Goal: Check status

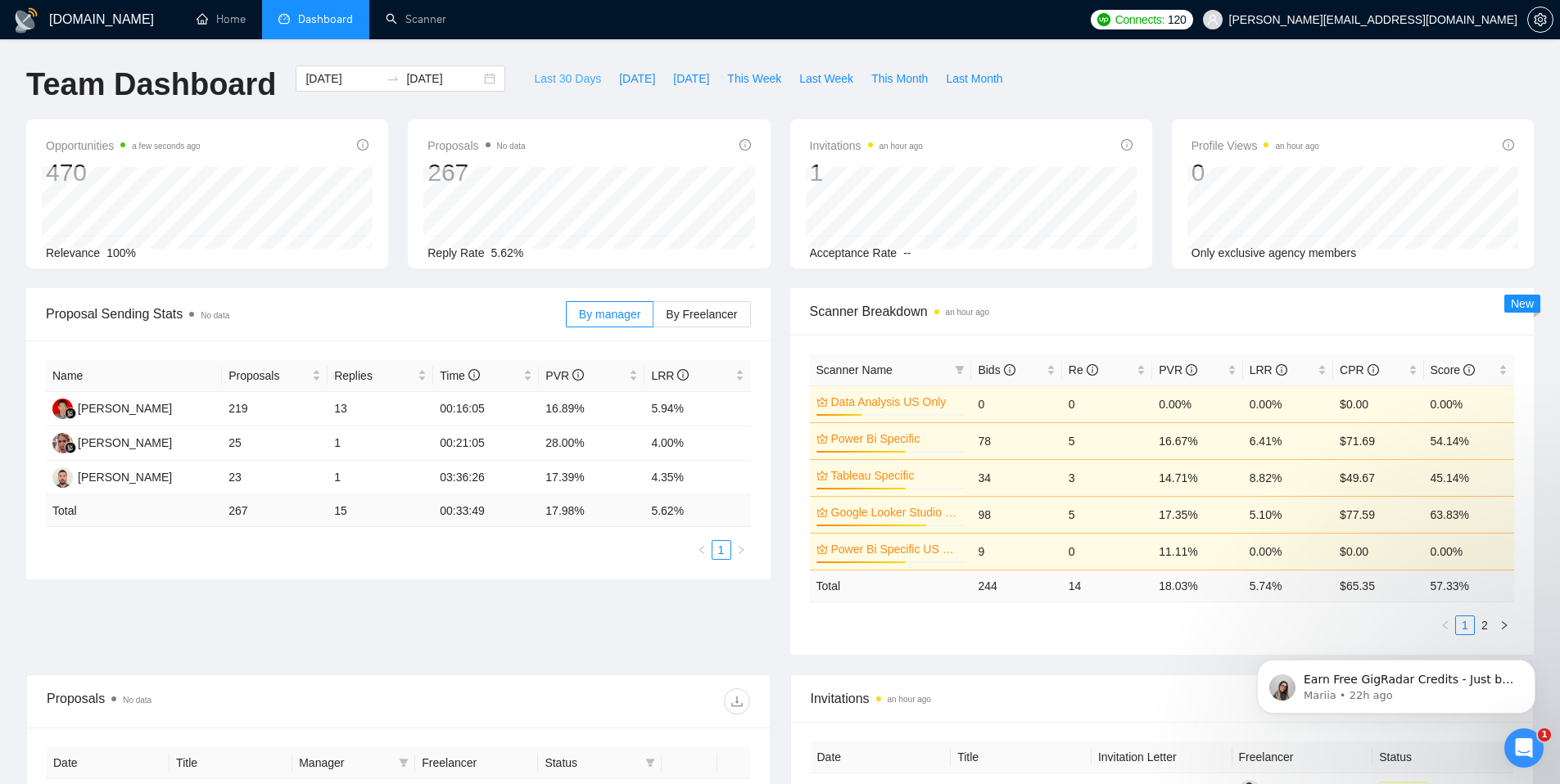
click at [534, 76] on span "Last 30 Days" at bounding box center [568, 78] width 67 height 18
type input "2025-07-23"
type input "2025-08-22"
click at [1258, 374] on span "LRR" at bounding box center [1269, 370] width 37 height 13
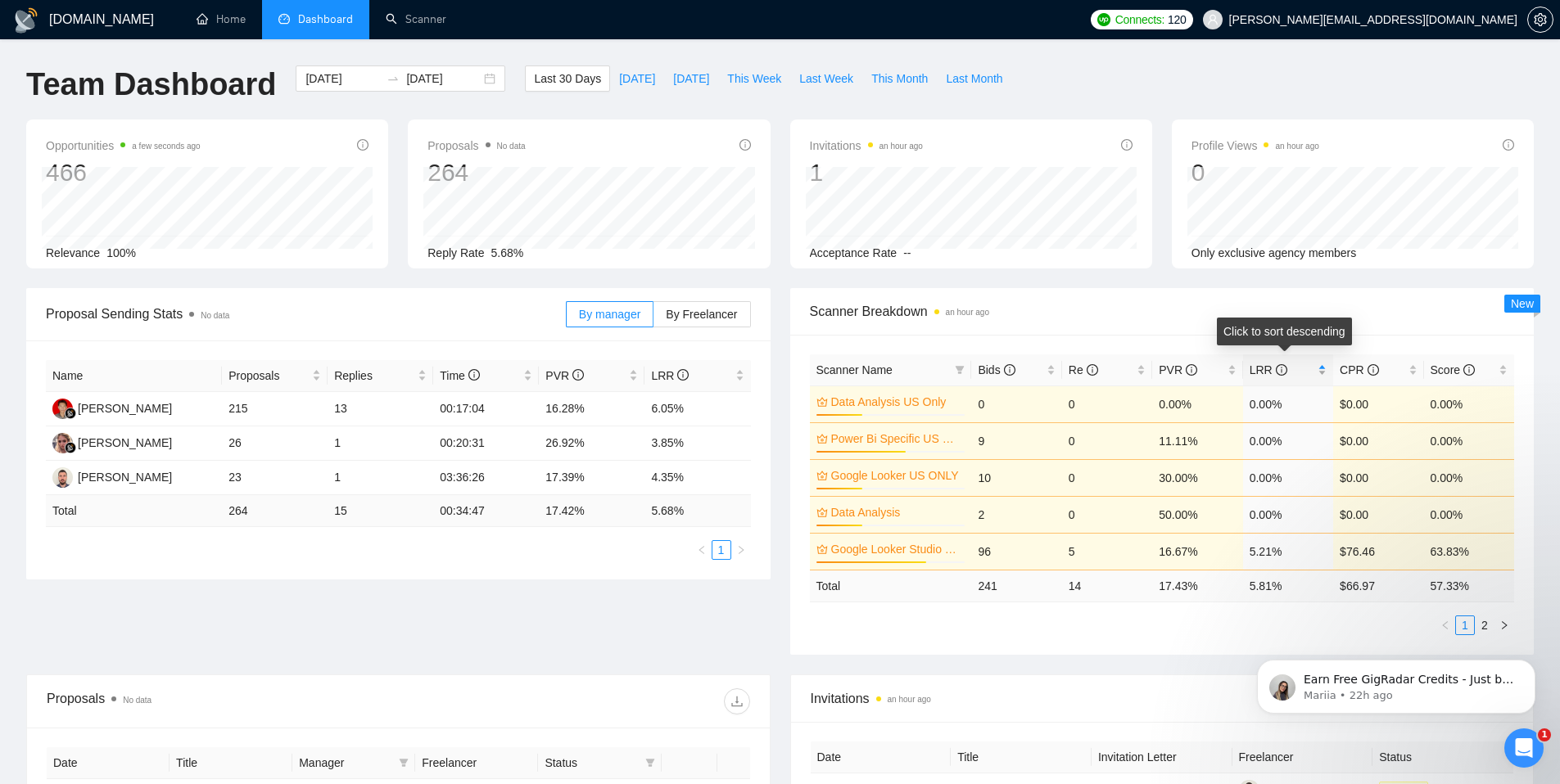
click at [1258, 373] on span "LRR" at bounding box center [1269, 370] width 37 height 13
